Goal: Check status: Check status

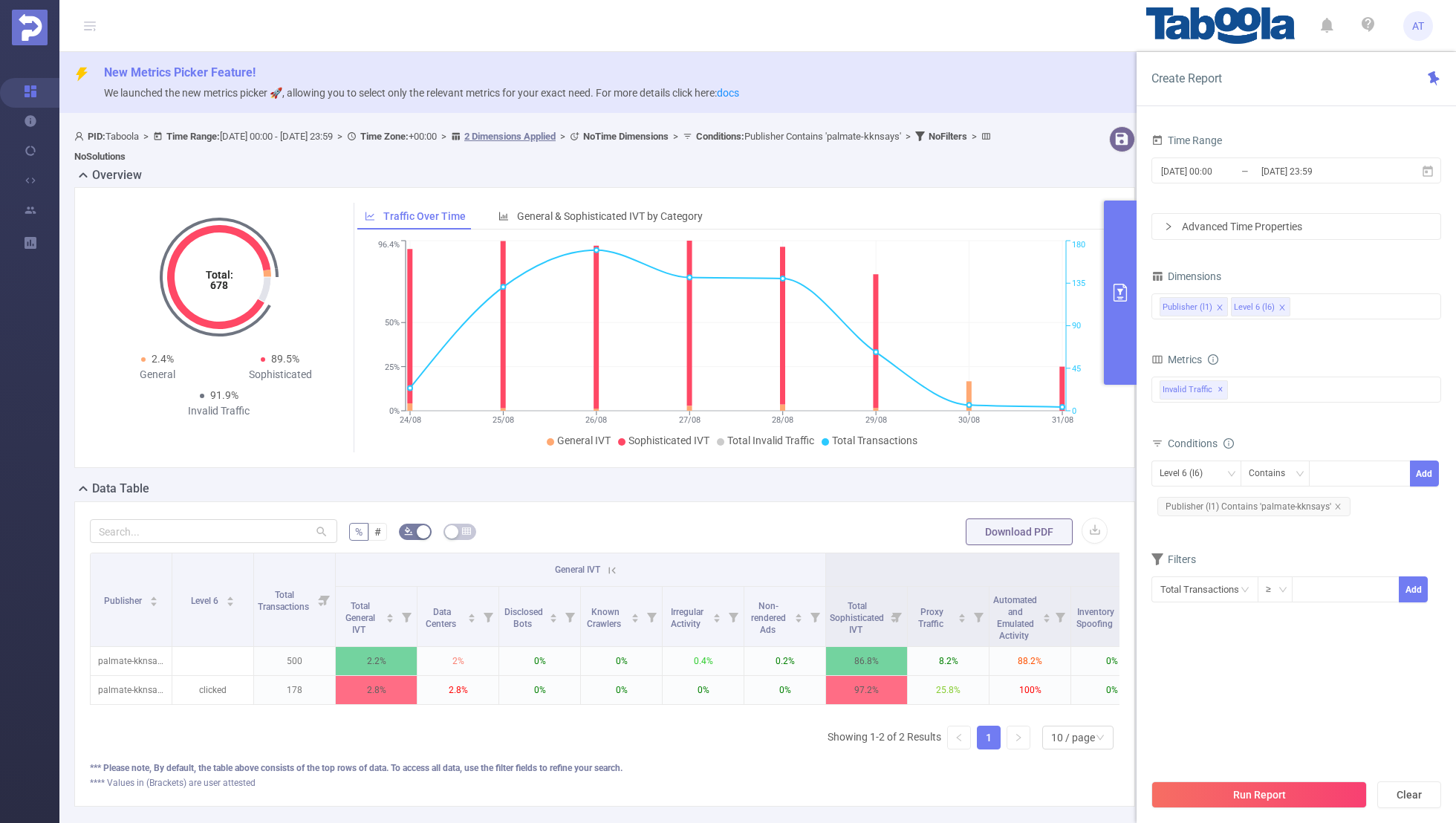
scroll to position [0, 150]
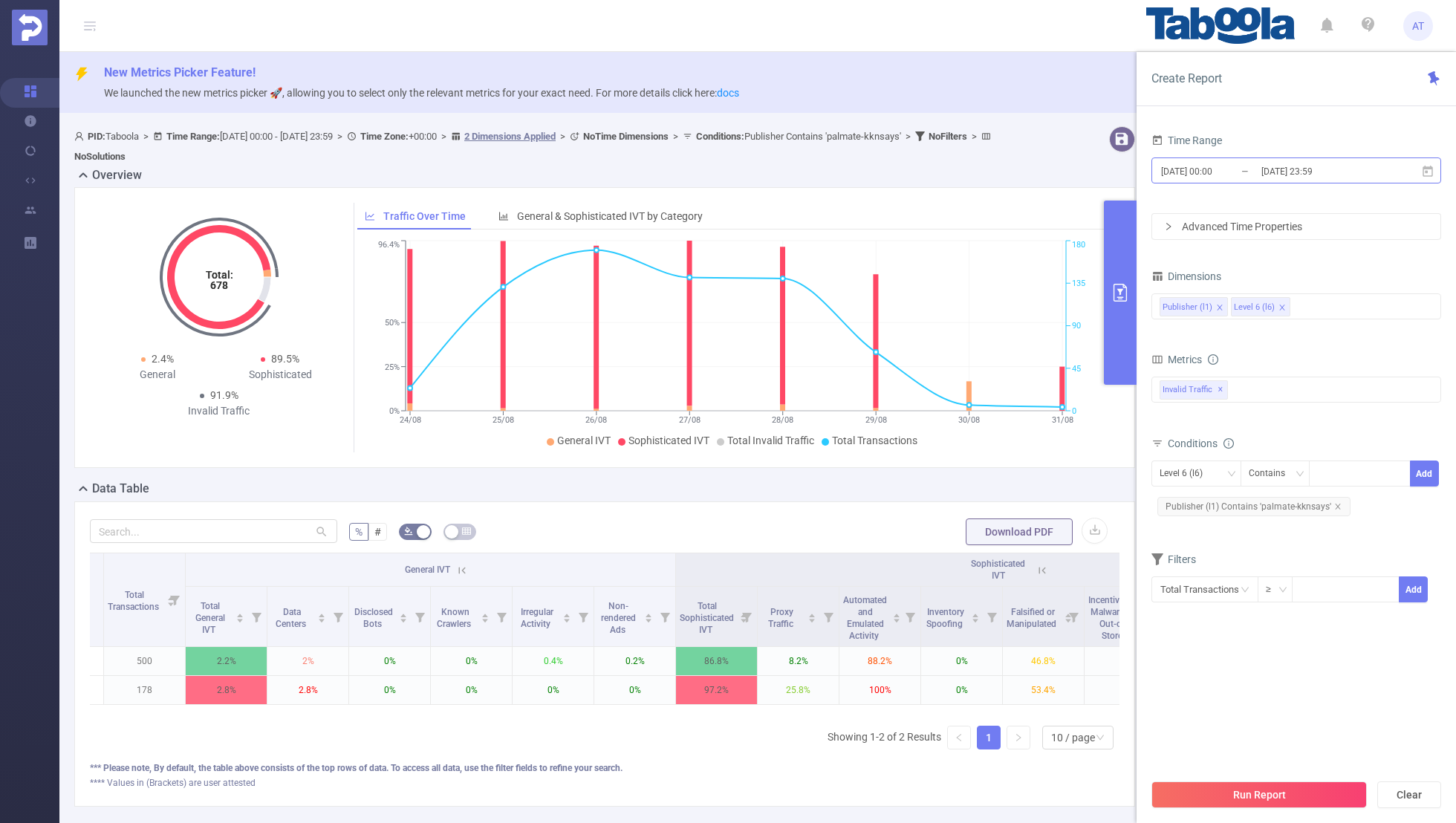
click at [1260, 166] on input "[DATE] 23:59" at bounding box center [1320, 171] width 120 height 20
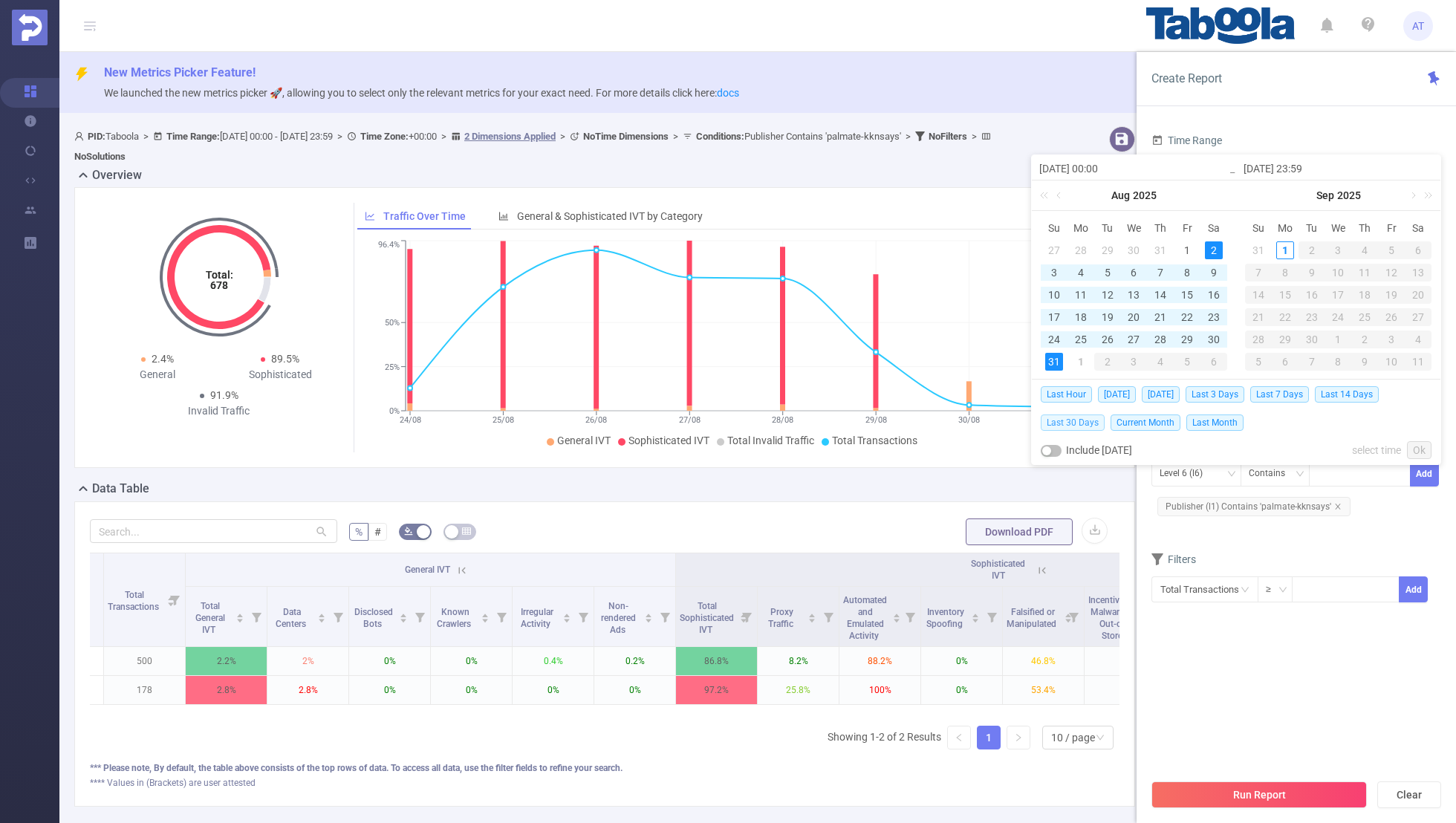
click at [1071, 423] on span "Last 30 Days" at bounding box center [1073, 423] width 64 height 17
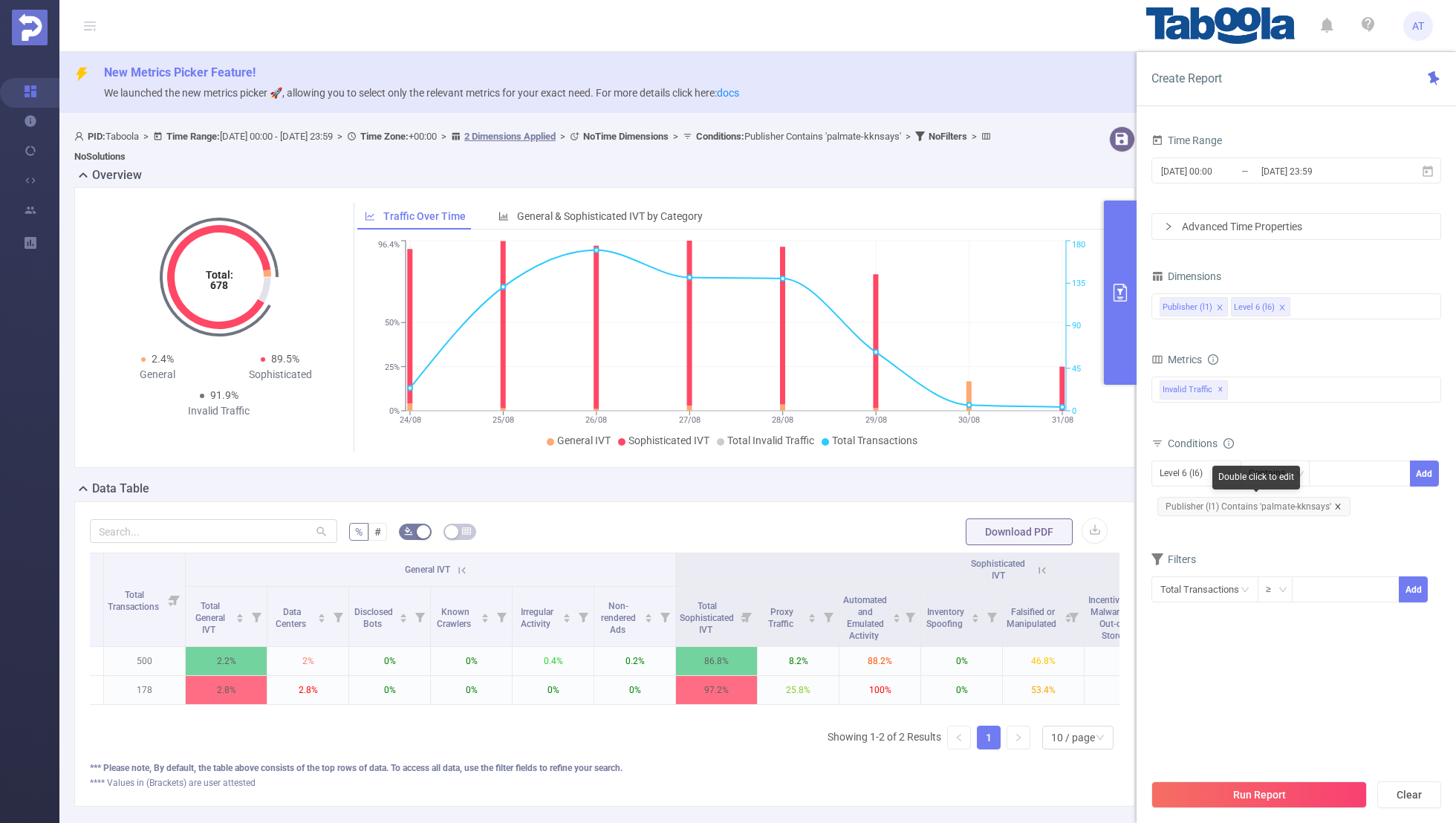
click at [1334, 505] on icon "icon: close" at bounding box center [1338, 507] width 8 height 8
click at [1208, 482] on div "Level 6 (l6)" at bounding box center [1186, 473] width 53 height 24
click at [1192, 502] on li "Publisher (l1)" at bounding box center [1196, 502] width 90 height 24
click at [1344, 470] on div at bounding box center [1359, 473] width 85 height 24
paste input "storyglimpse"
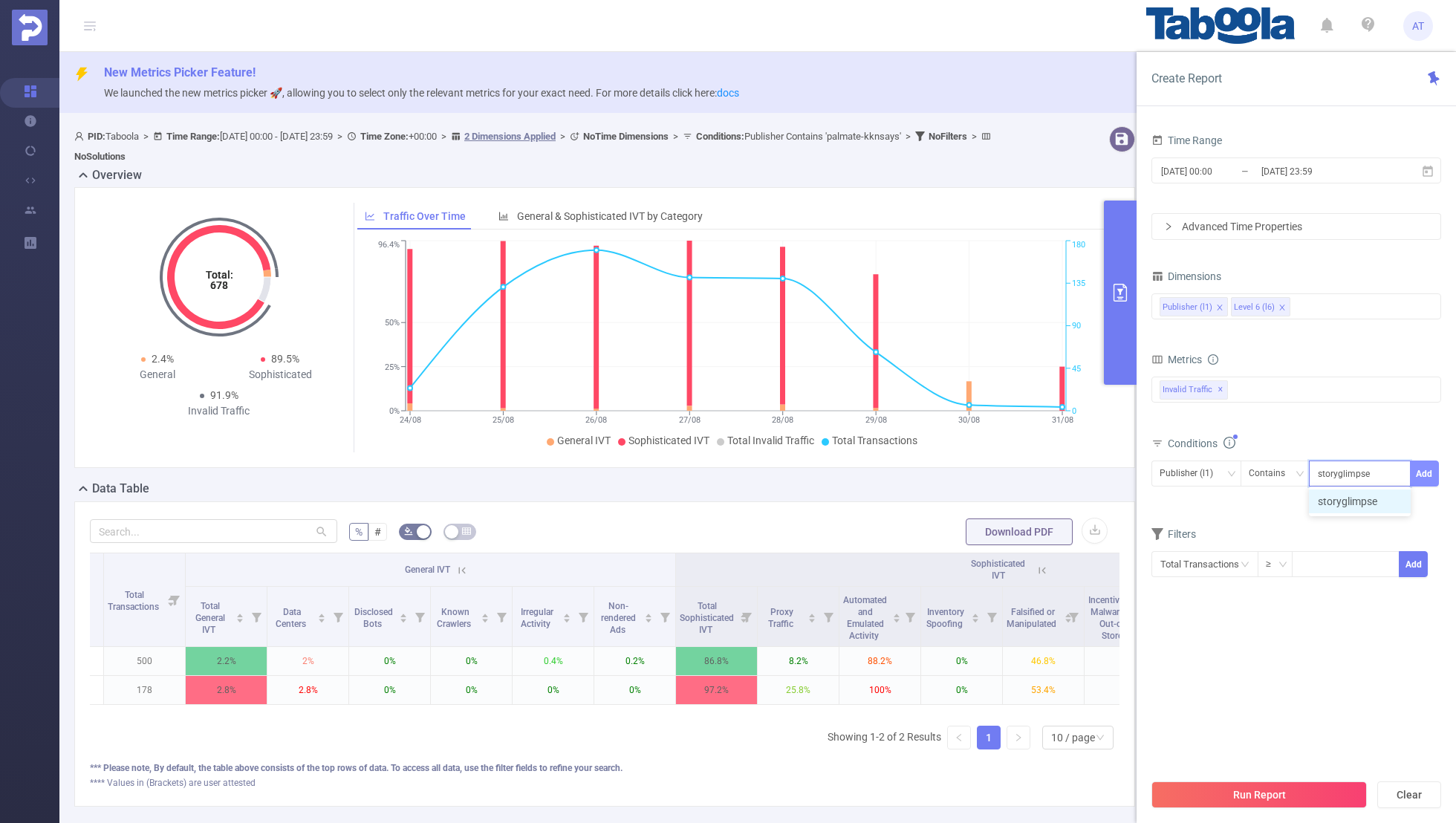
type input "storyglimpse"
click at [1424, 466] on button "Add" at bounding box center [1425, 473] width 29 height 26
click at [1331, 549] on div "Filters" at bounding box center [1296, 561] width 290 height 24
click at [1265, 171] on input "[DATE] 23:59" at bounding box center [1320, 171] width 120 height 20
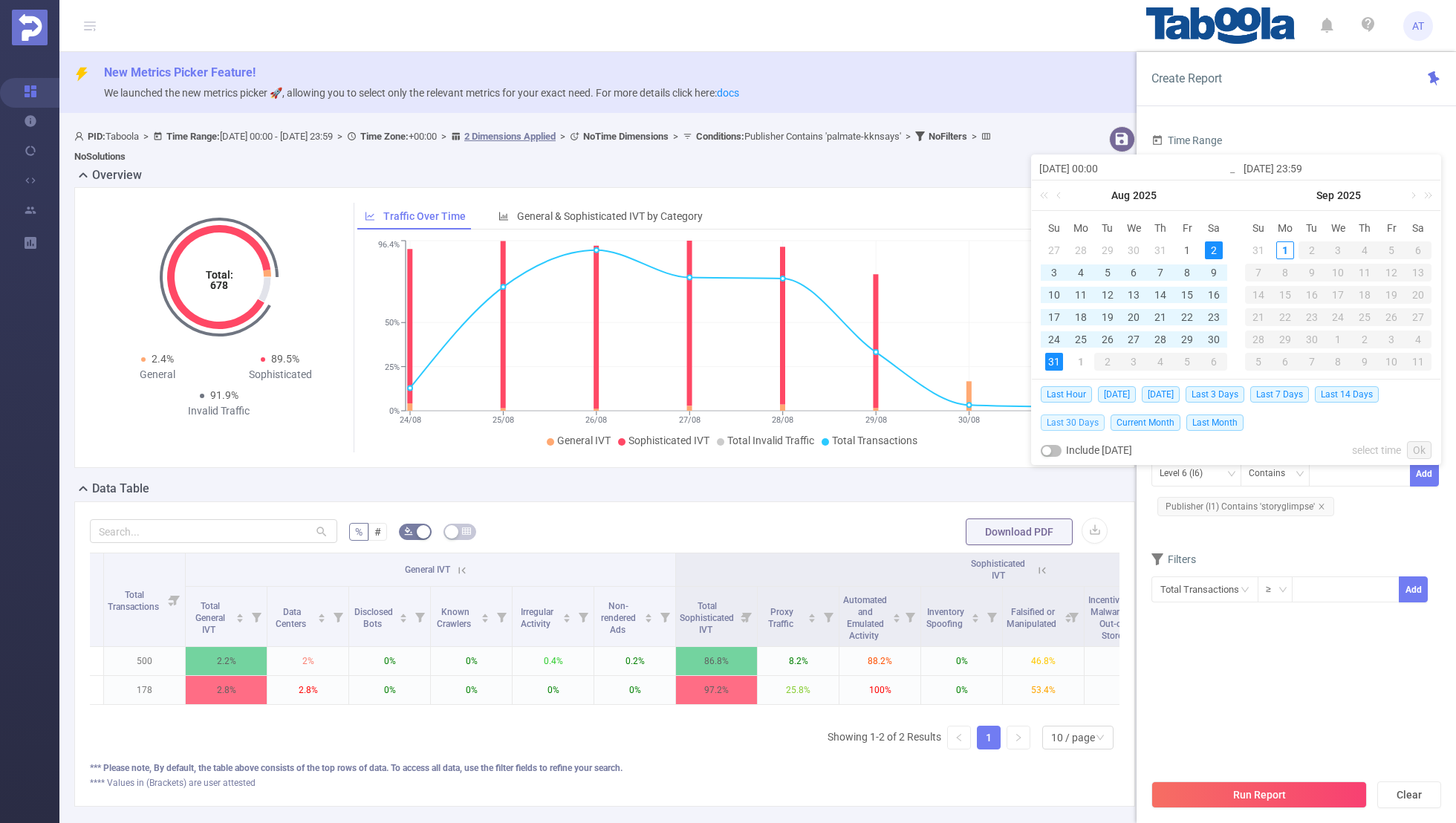
click at [1080, 418] on span "Last 30 Days" at bounding box center [1073, 423] width 64 height 17
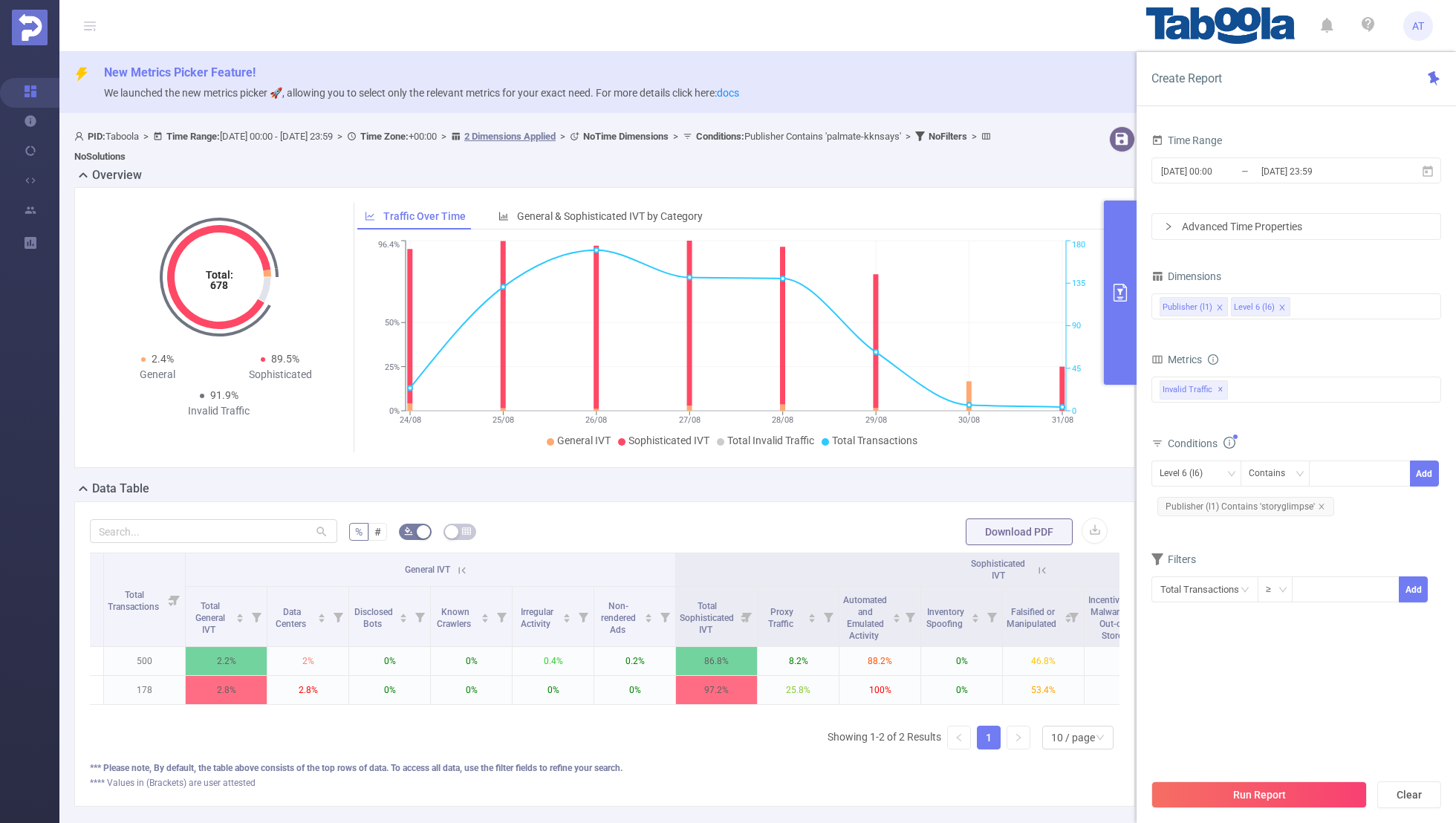
click at [1220, 631] on div "Time Range [DATE] 00:00 _ [DATE] 23:59 Advanced Time Properties Dimensions Publ…" at bounding box center [1296, 385] width 290 height 510
click at [1246, 801] on button "Run Report" at bounding box center [1259, 794] width 216 height 27
